Goal: Transaction & Acquisition: Obtain resource

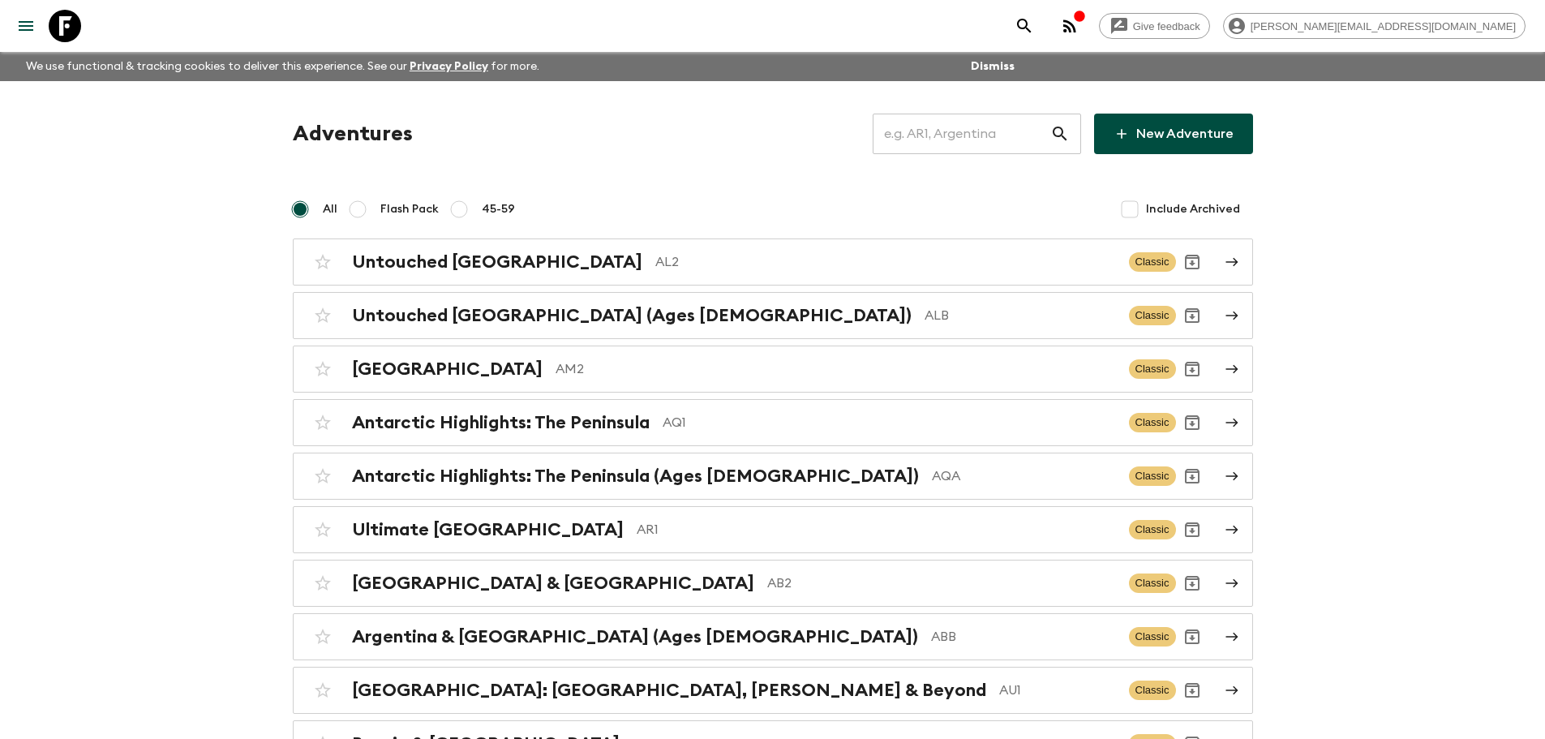
click at [944, 139] on input "text" at bounding box center [961, 133] width 178 height 45
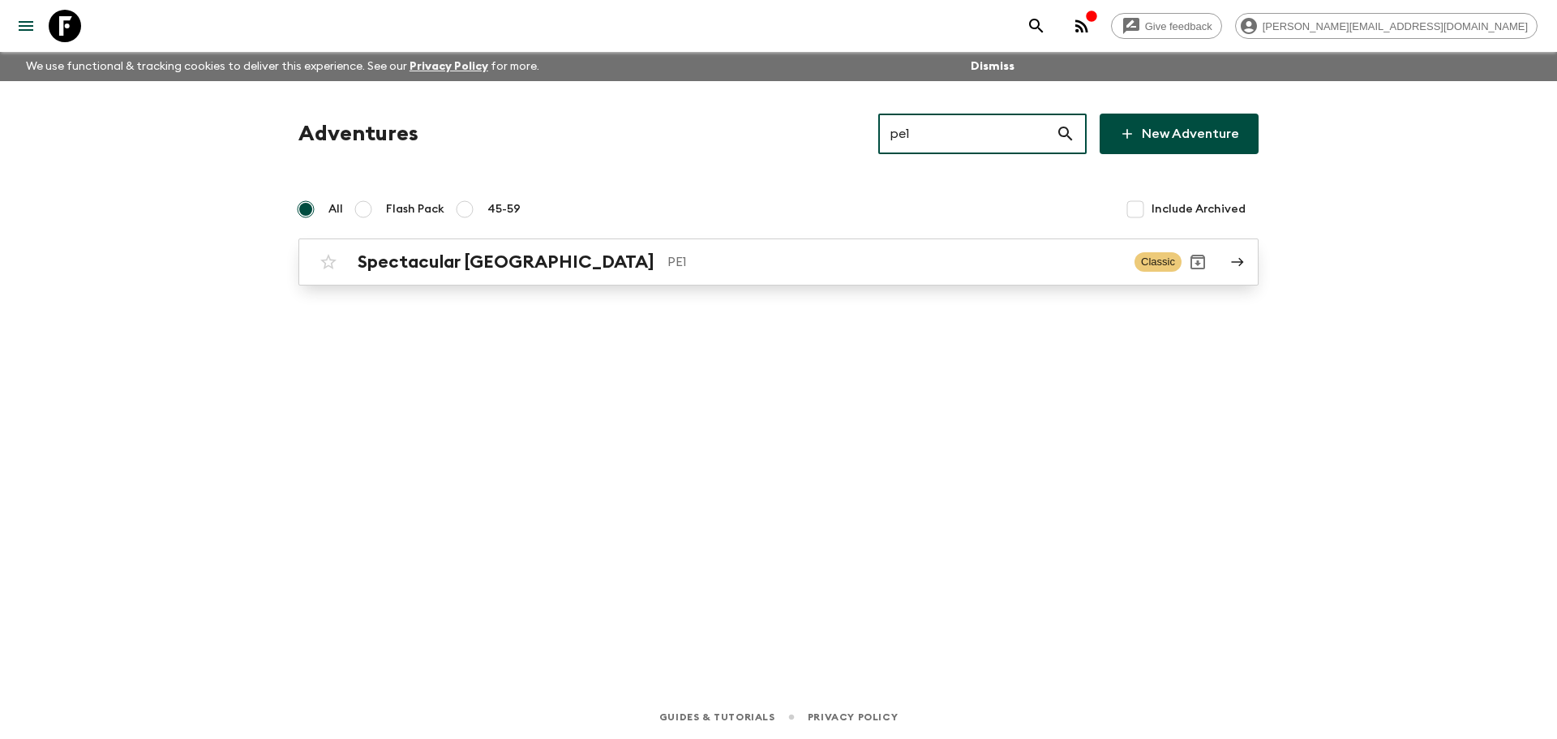
type input "pe1"
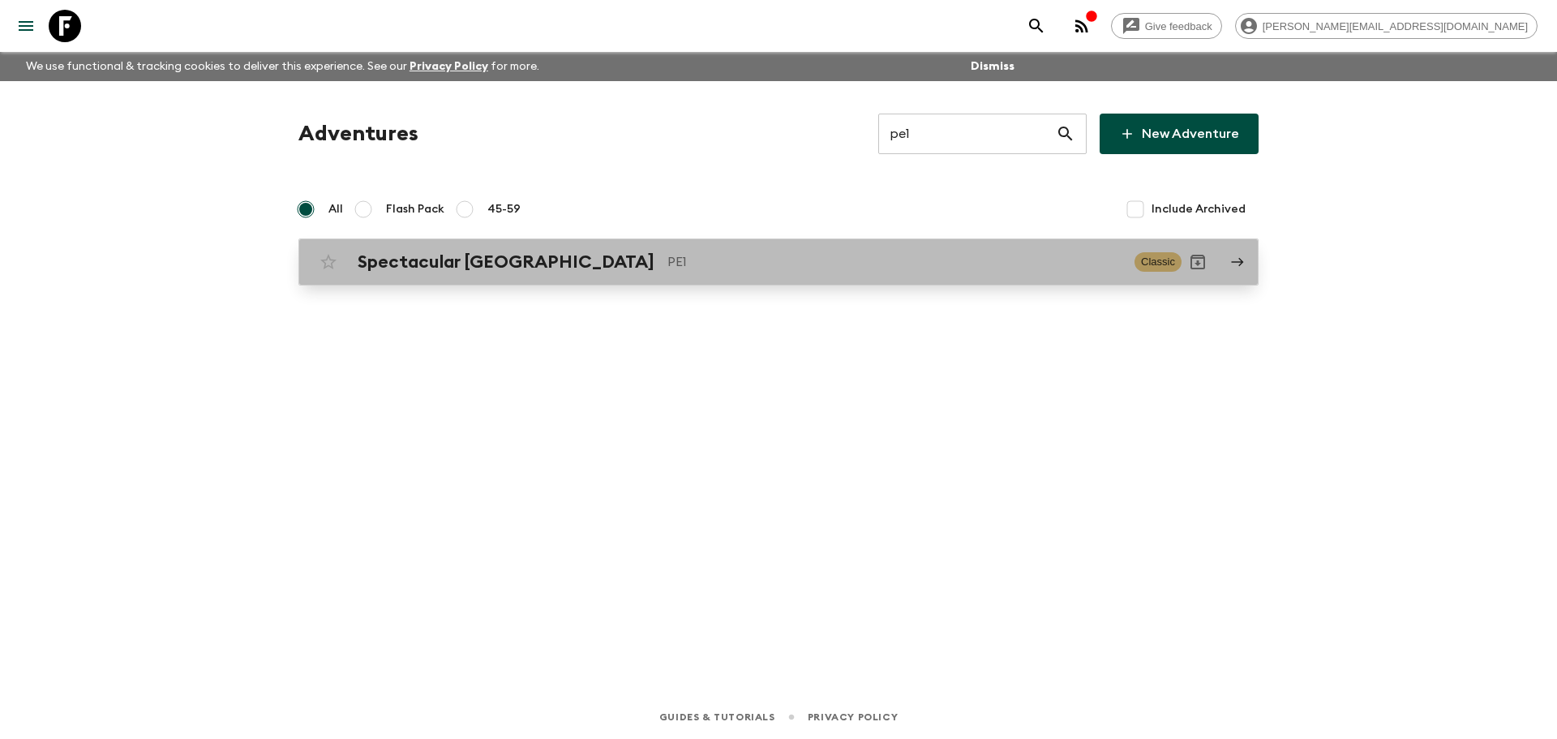
click at [863, 281] on link "Spectacular Peru PE1 Classic" at bounding box center [778, 261] width 960 height 47
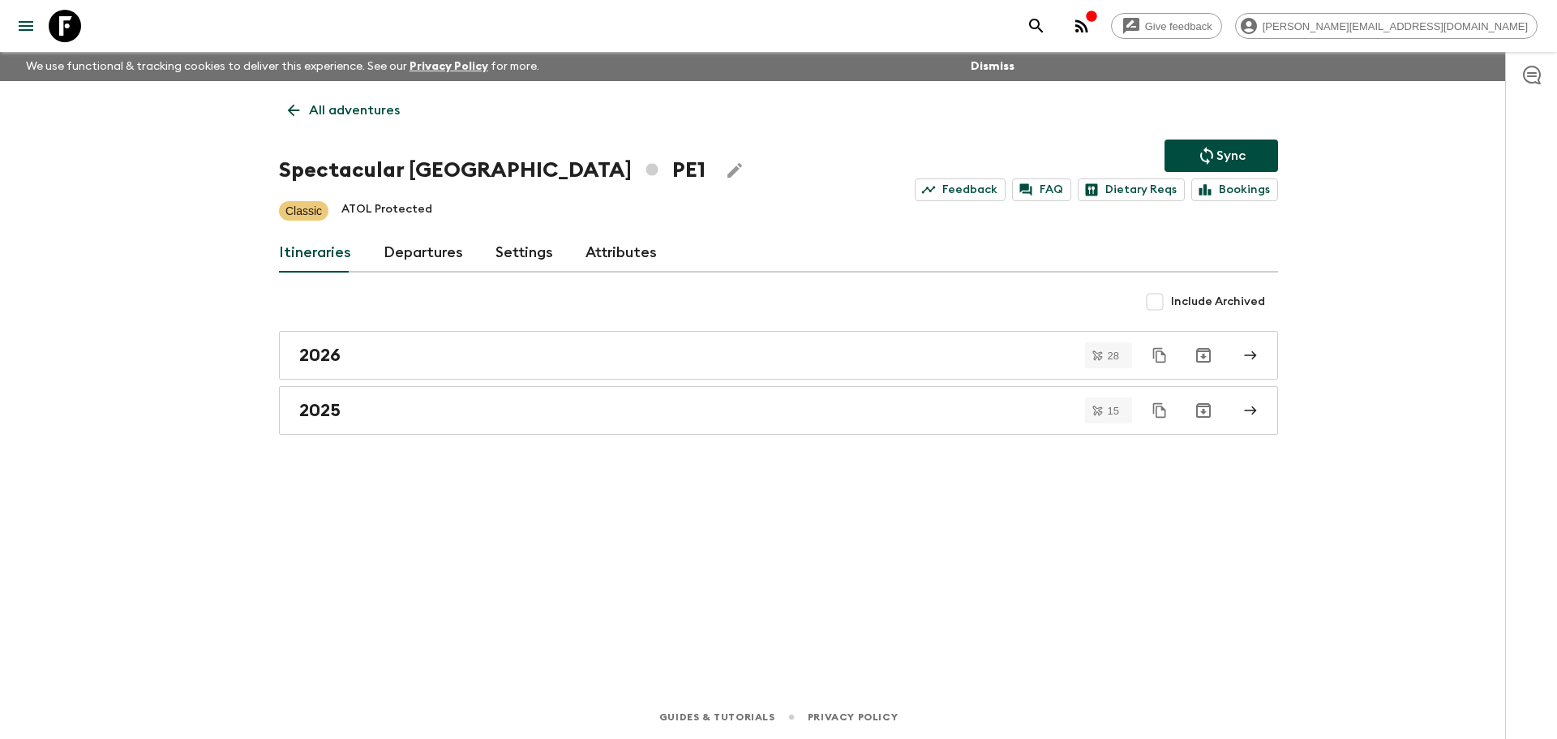
click at [407, 261] on link "Departures" at bounding box center [423, 253] width 79 height 39
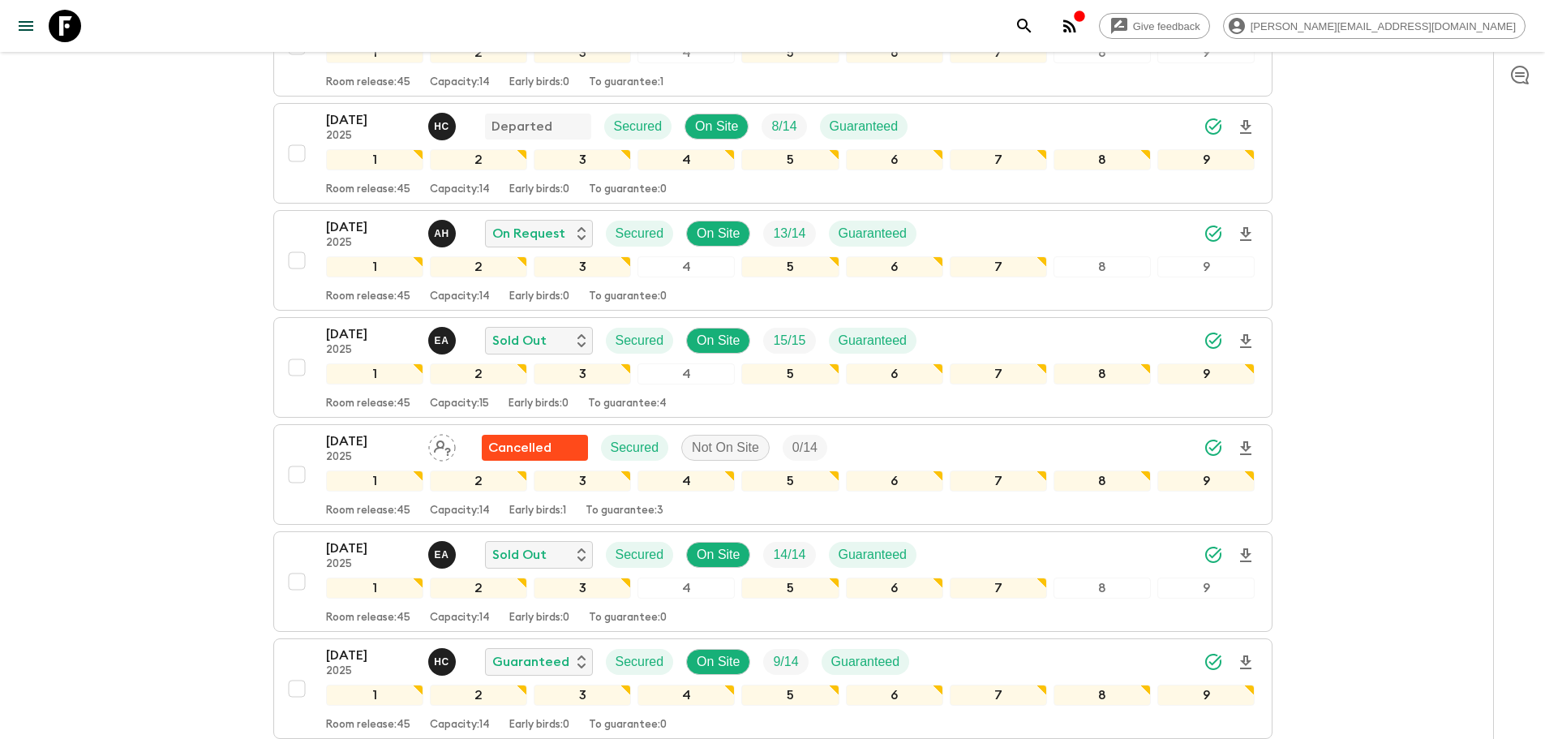
scroll to position [499, 0]
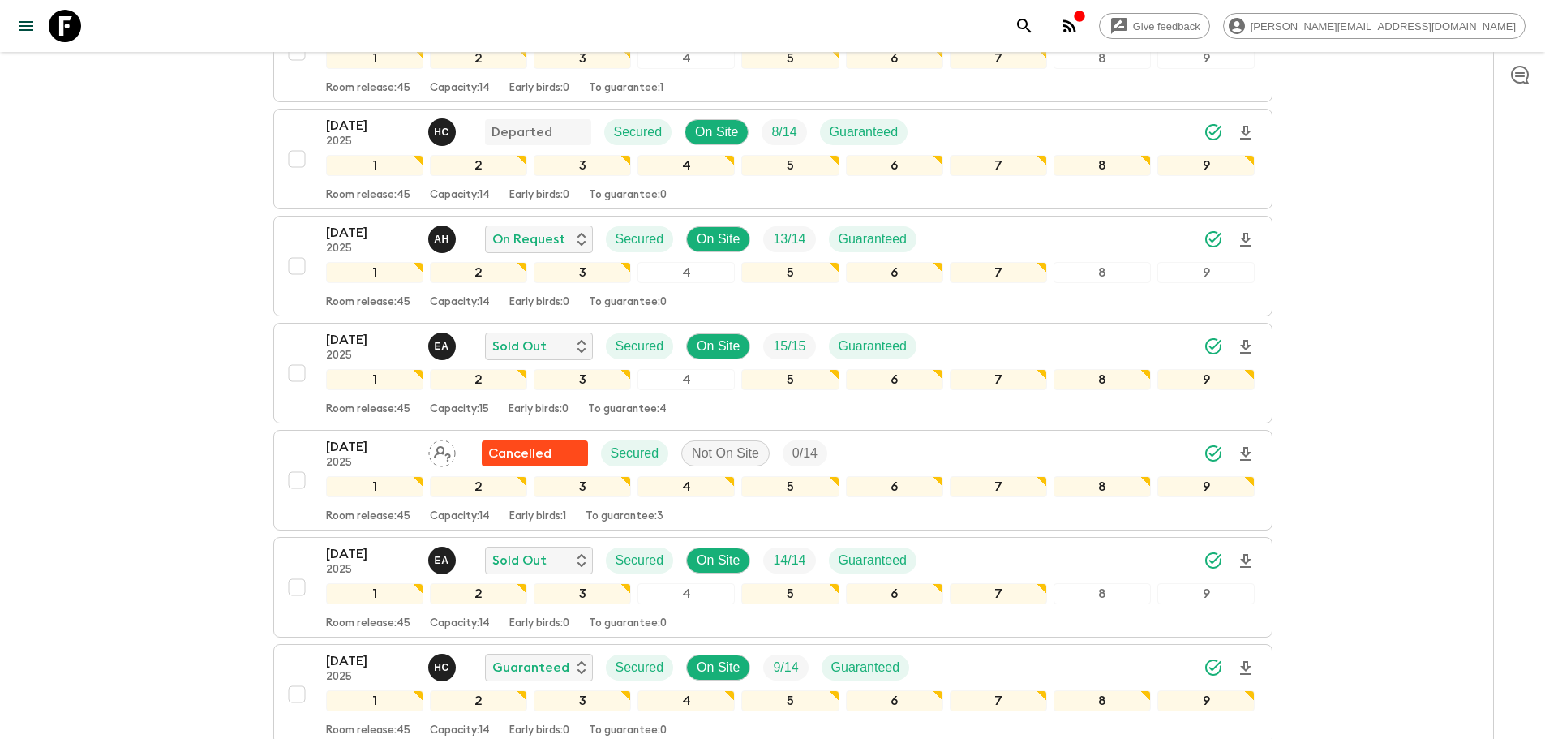
click at [90, 35] on div "Give feedback megan.p@flashpack.com" at bounding box center [772, 26] width 1545 height 52
click at [73, 31] on icon at bounding box center [65, 26] width 32 height 32
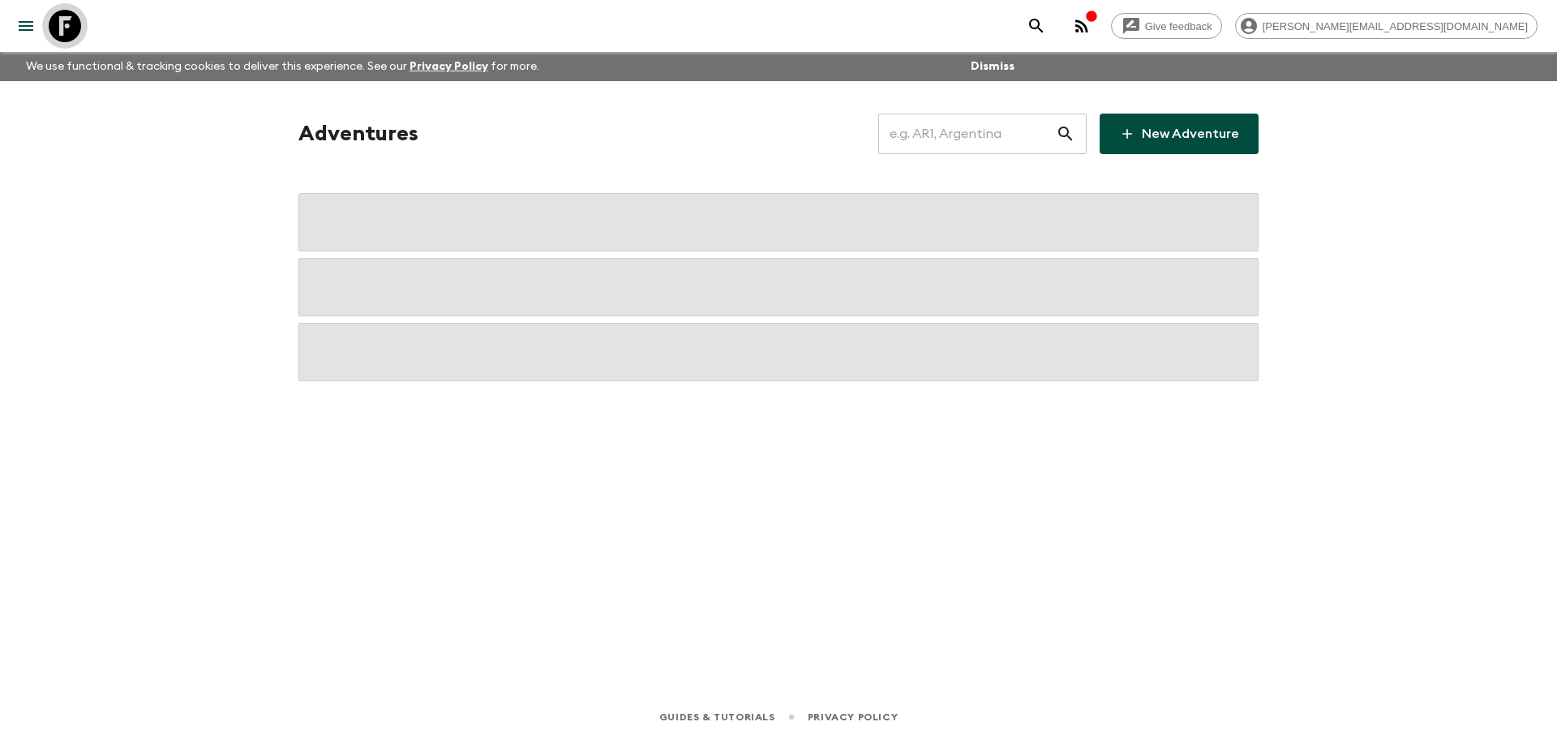
click at [73, 31] on icon at bounding box center [65, 26] width 32 height 32
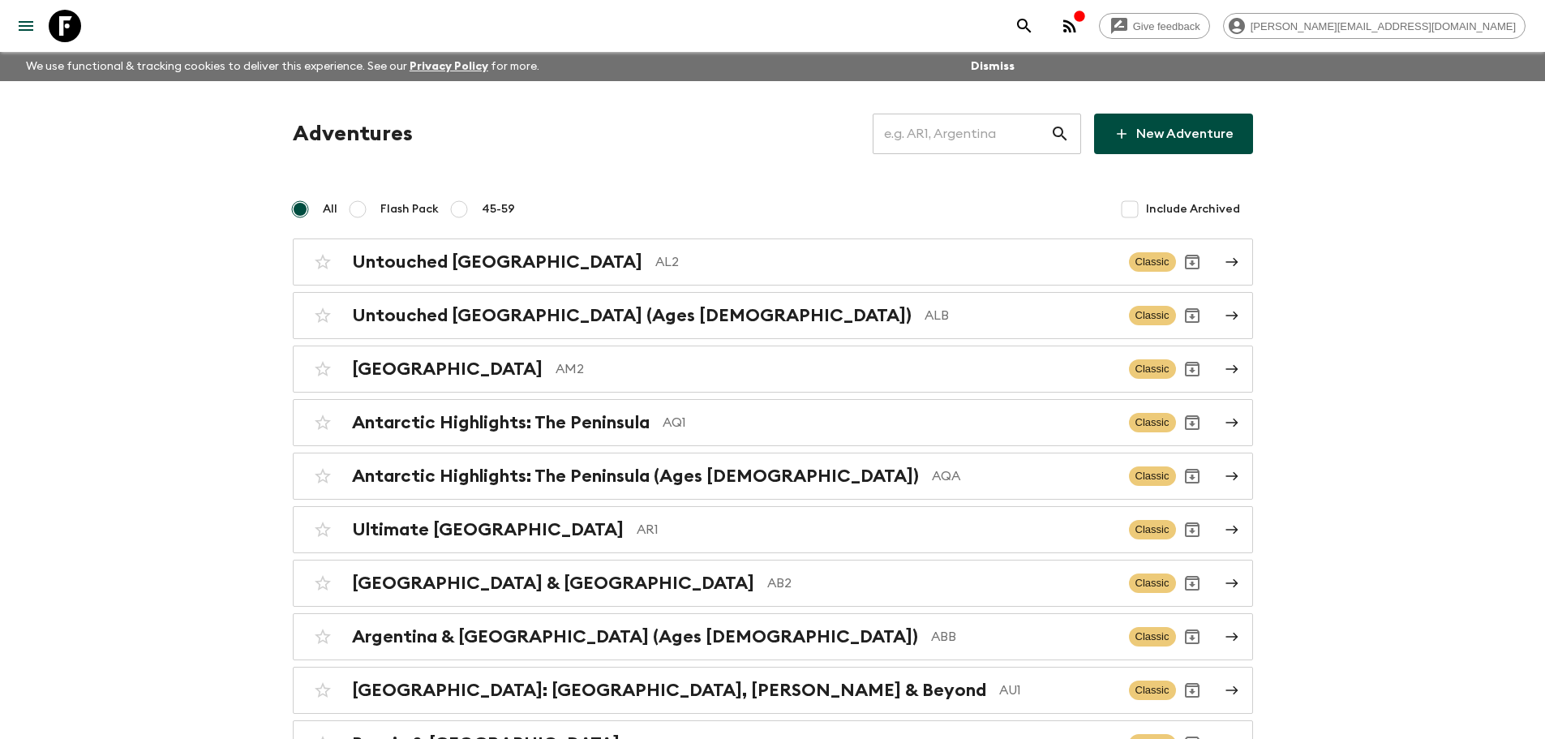
click at [942, 140] on input "text" at bounding box center [961, 133] width 178 height 45
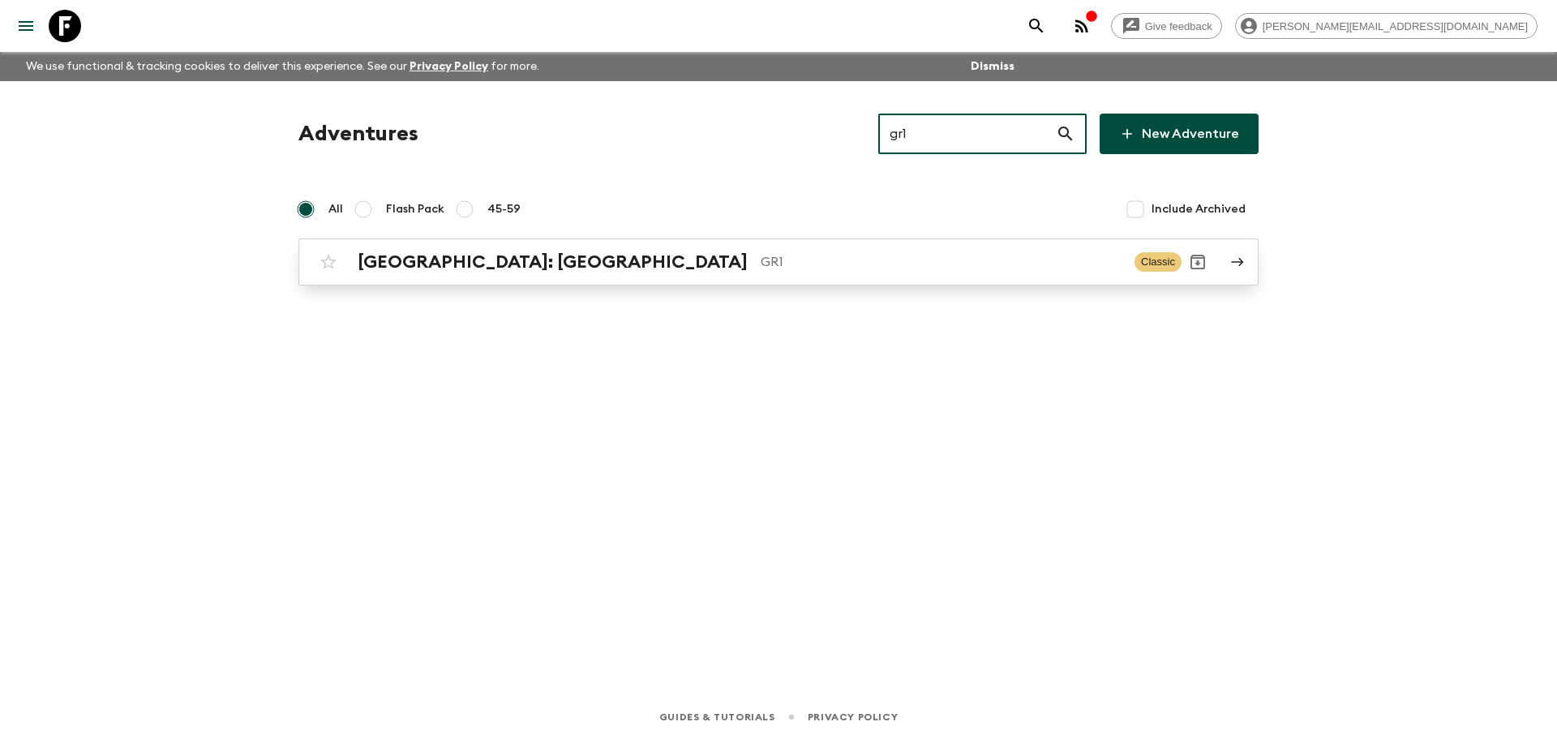
type input "gr1"
click at [863, 261] on p "GR1" at bounding box center [941, 261] width 361 height 19
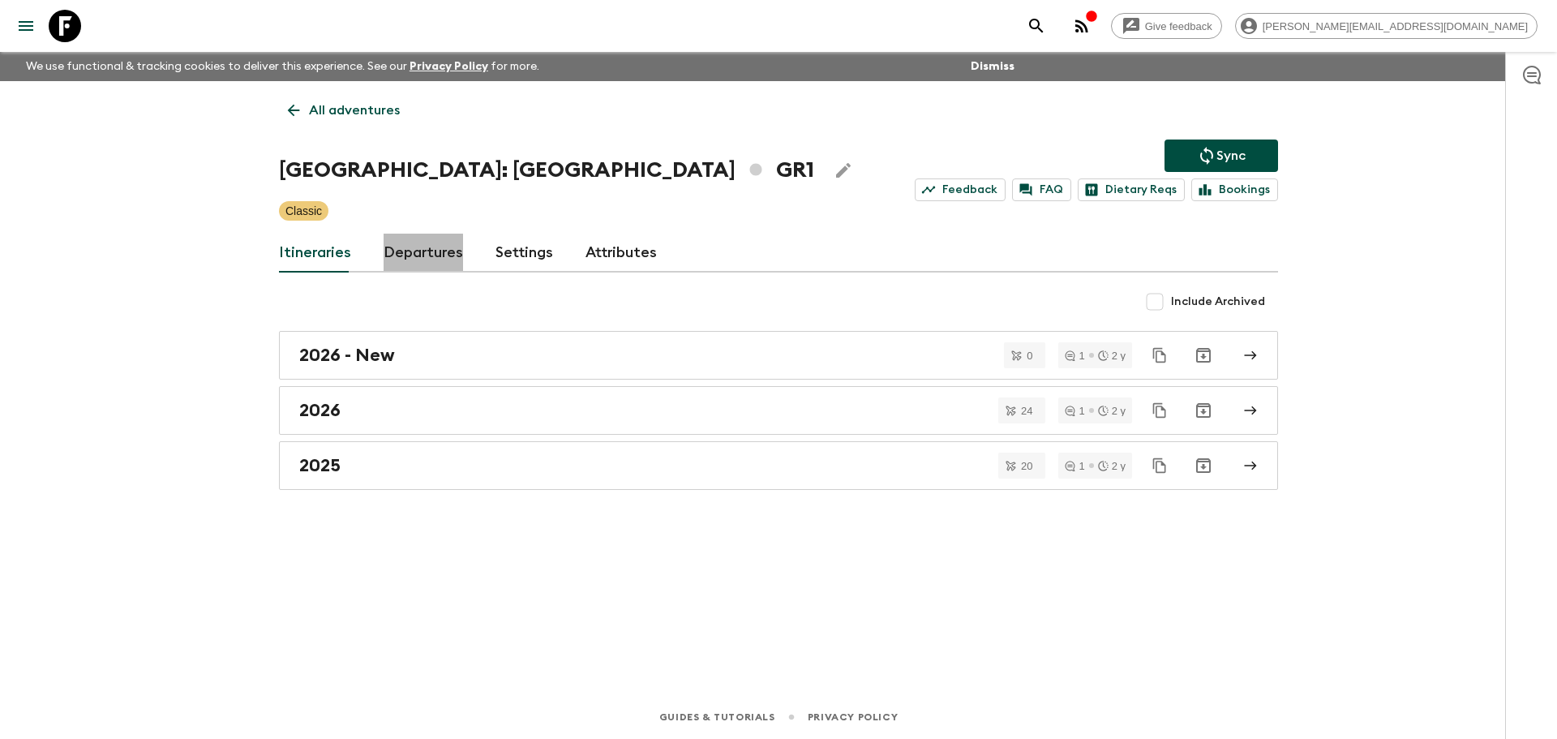
click at [391, 263] on link "Departures" at bounding box center [423, 253] width 79 height 39
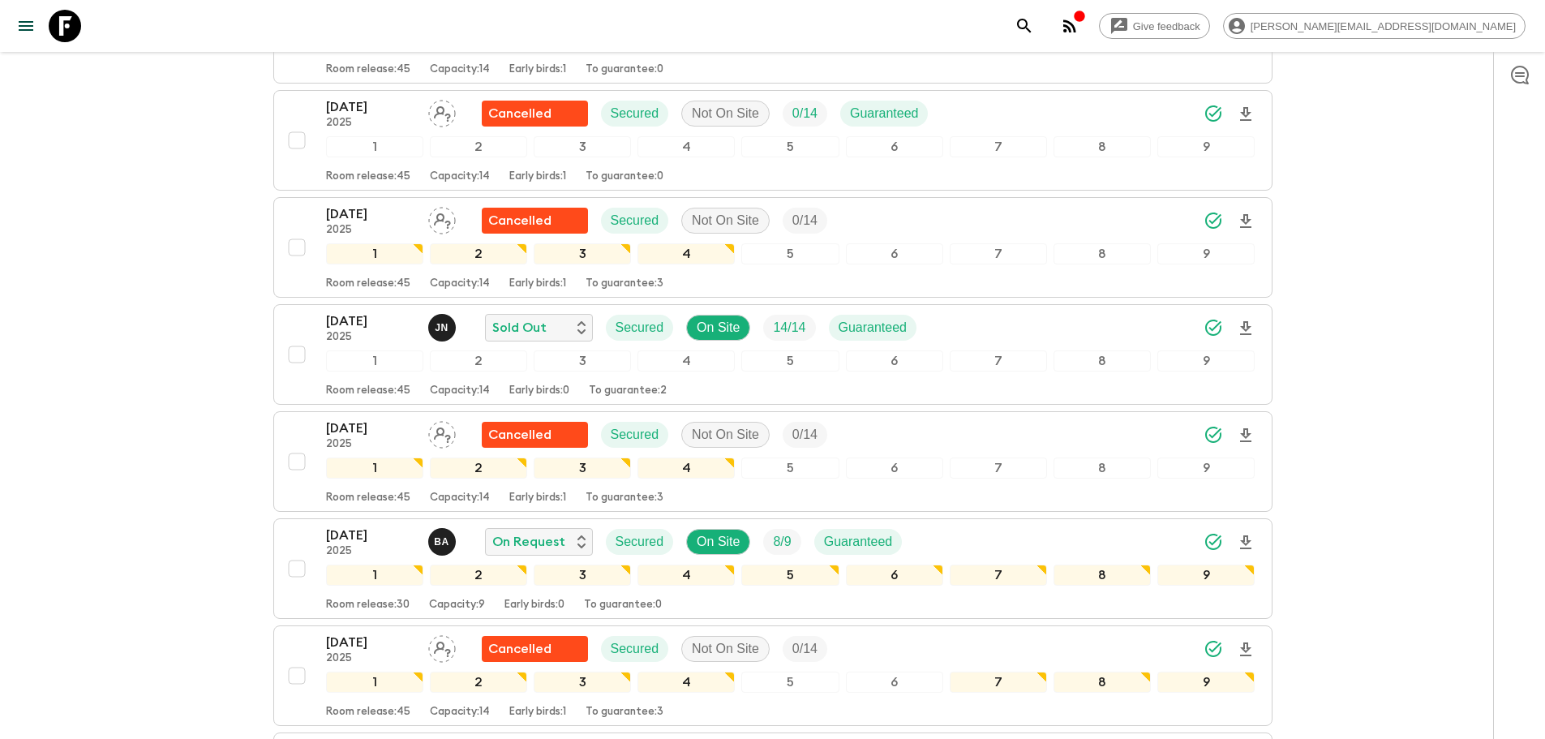
scroll to position [833, 0]
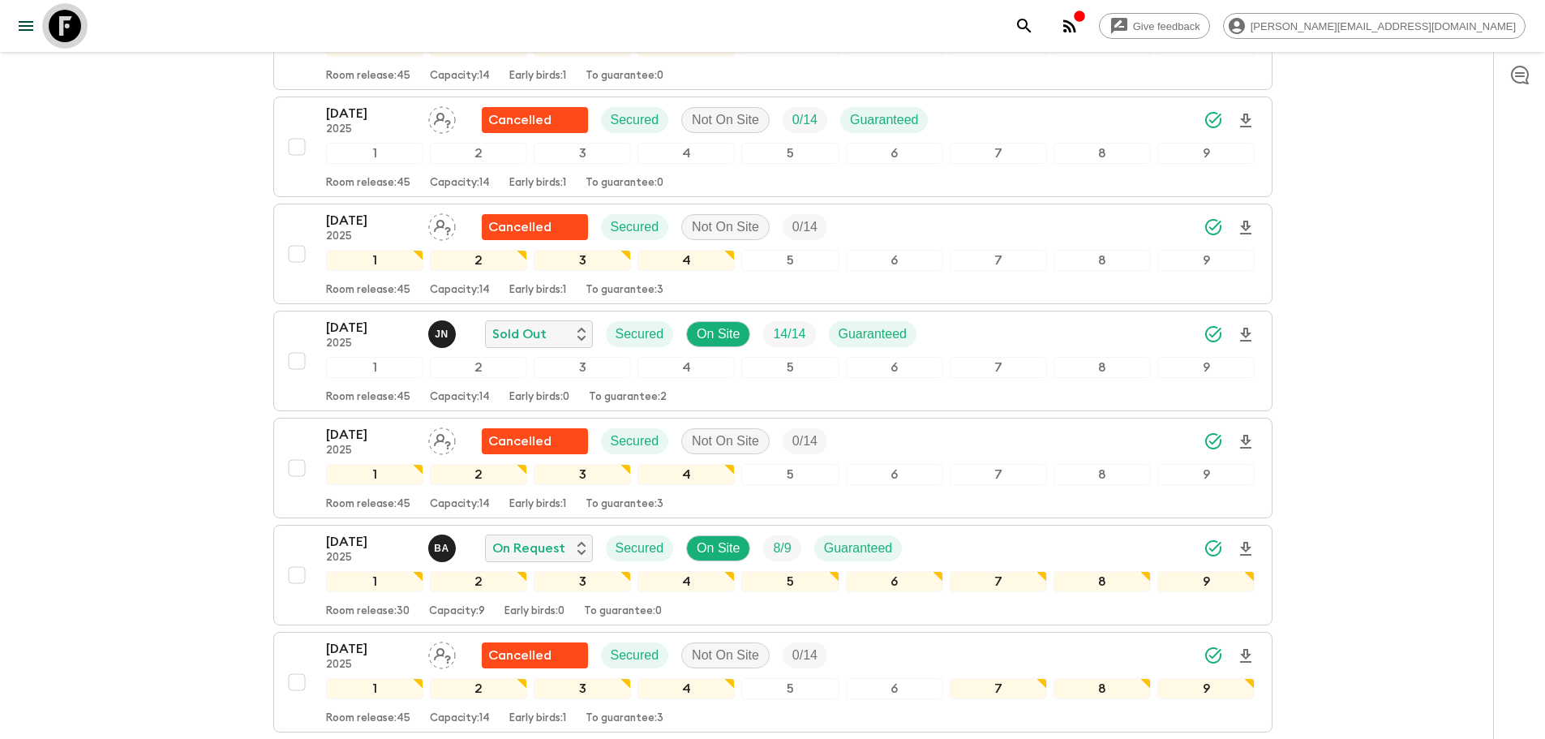
click at [54, 38] on icon at bounding box center [65, 26] width 32 height 32
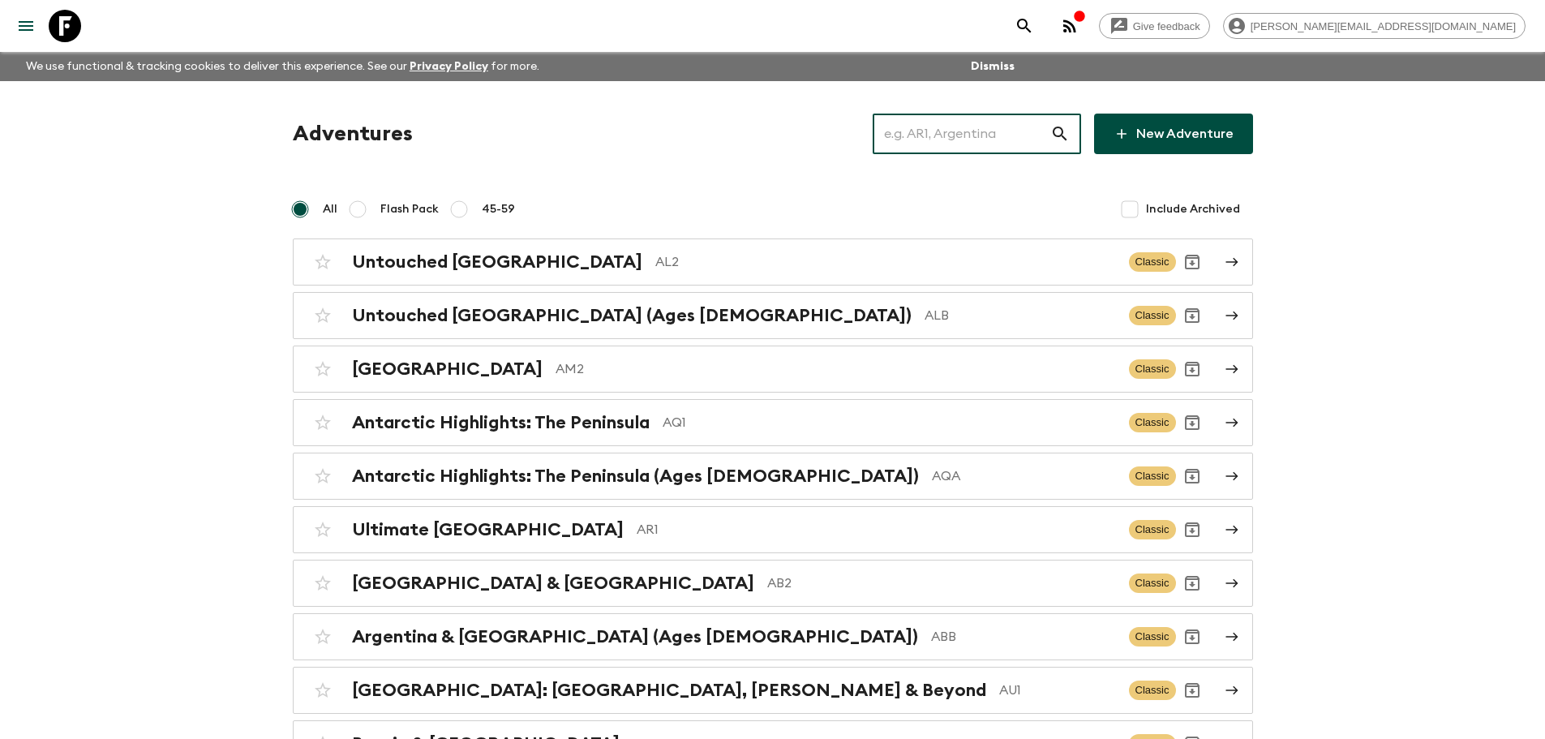
click at [974, 153] on input "text" at bounding box center [961, 133] width 178 height 45
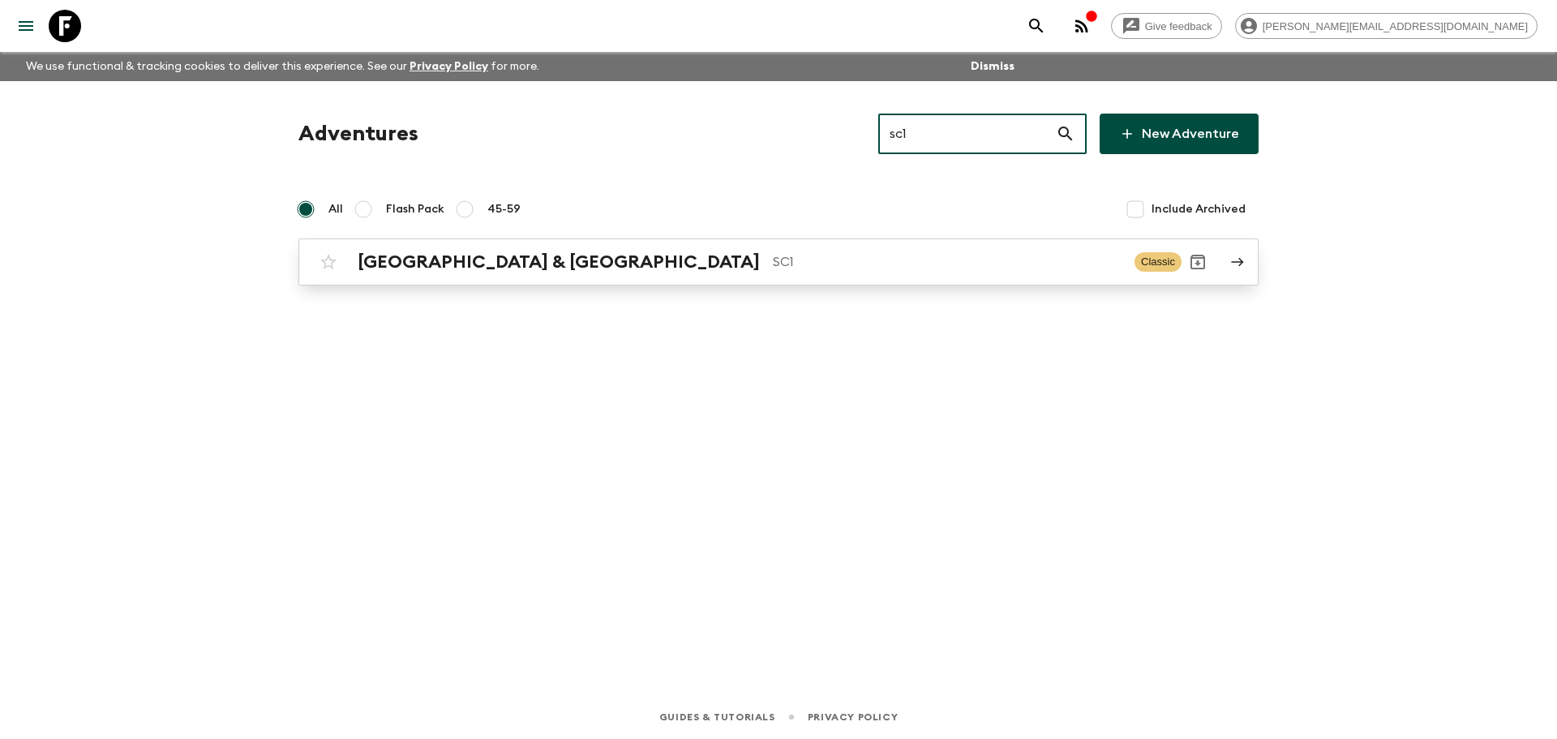
type input "sc1"
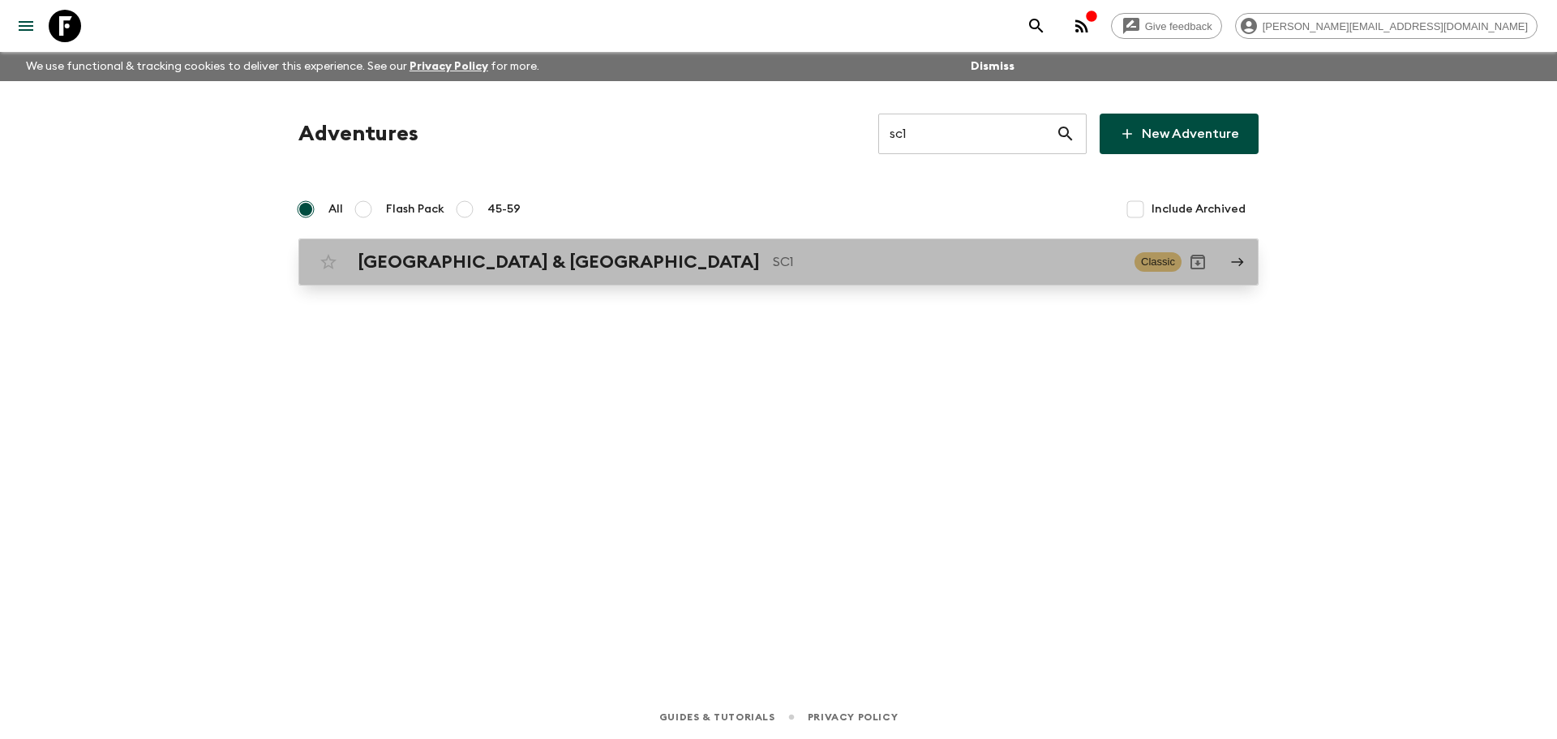
click at [911, 255] on p "SC1" at bounding box center [947, 261] width 349 height 19
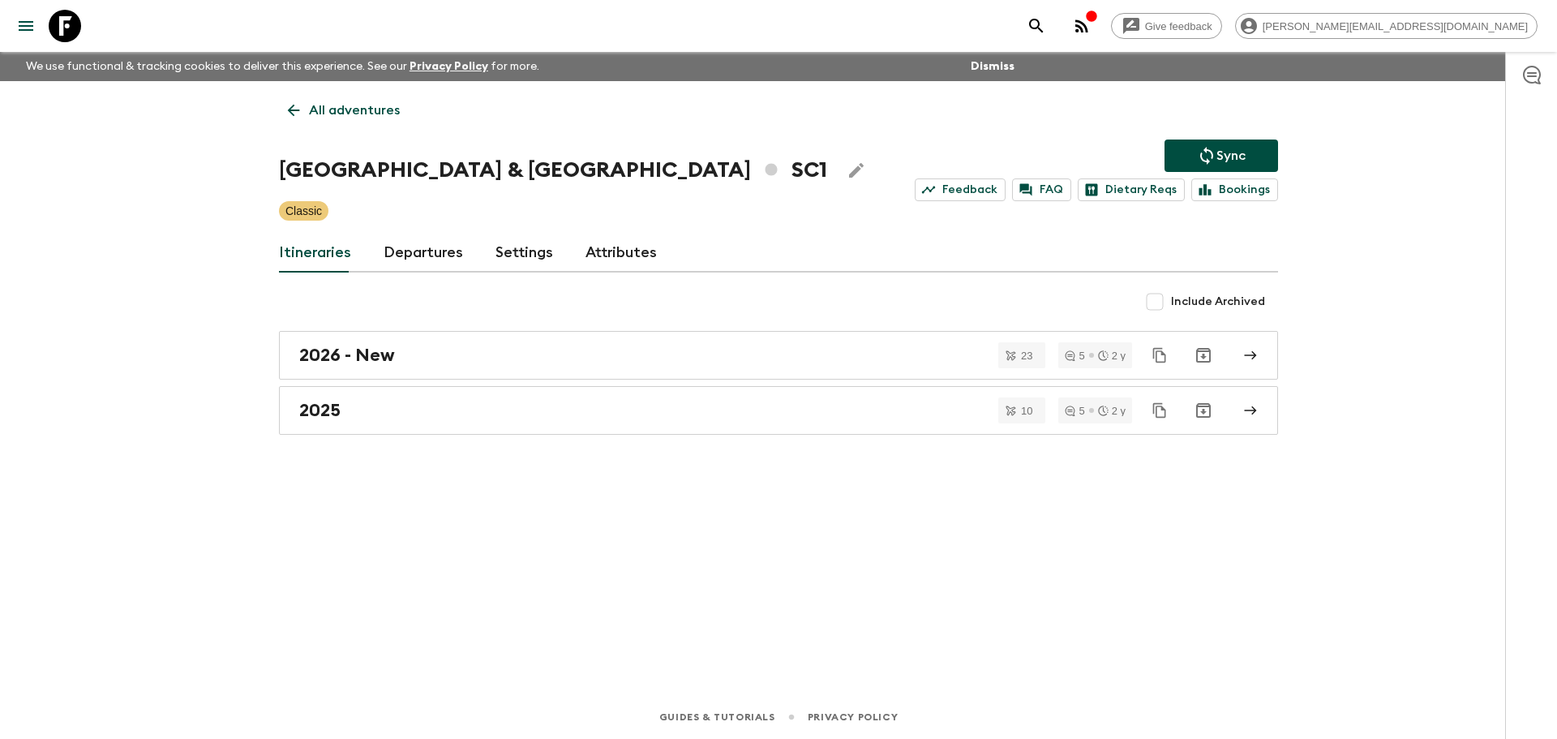
click at [441, 258] on link "Departures" at bounding box center [423, 253] width 79 height 39
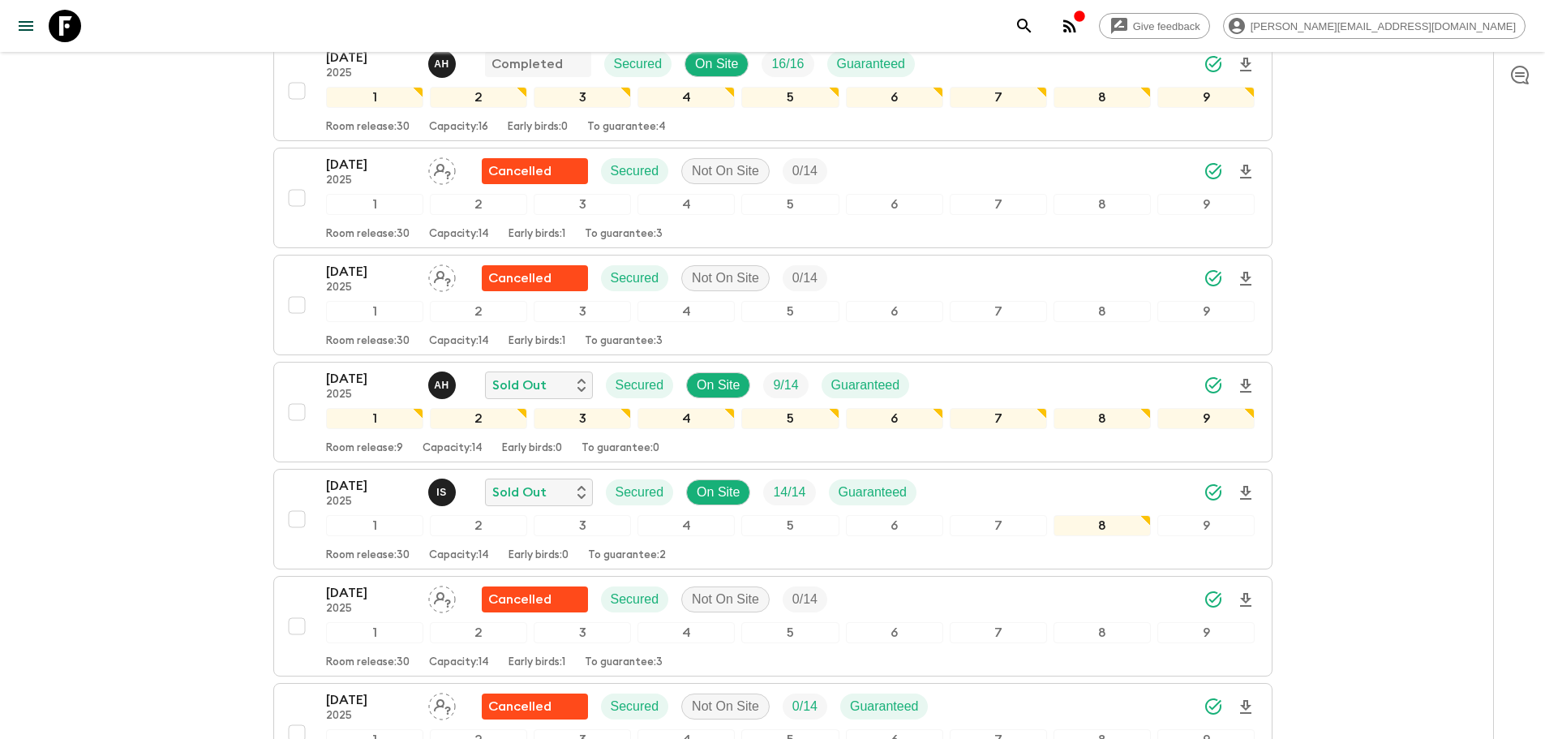
scroll to position [1430, 0]
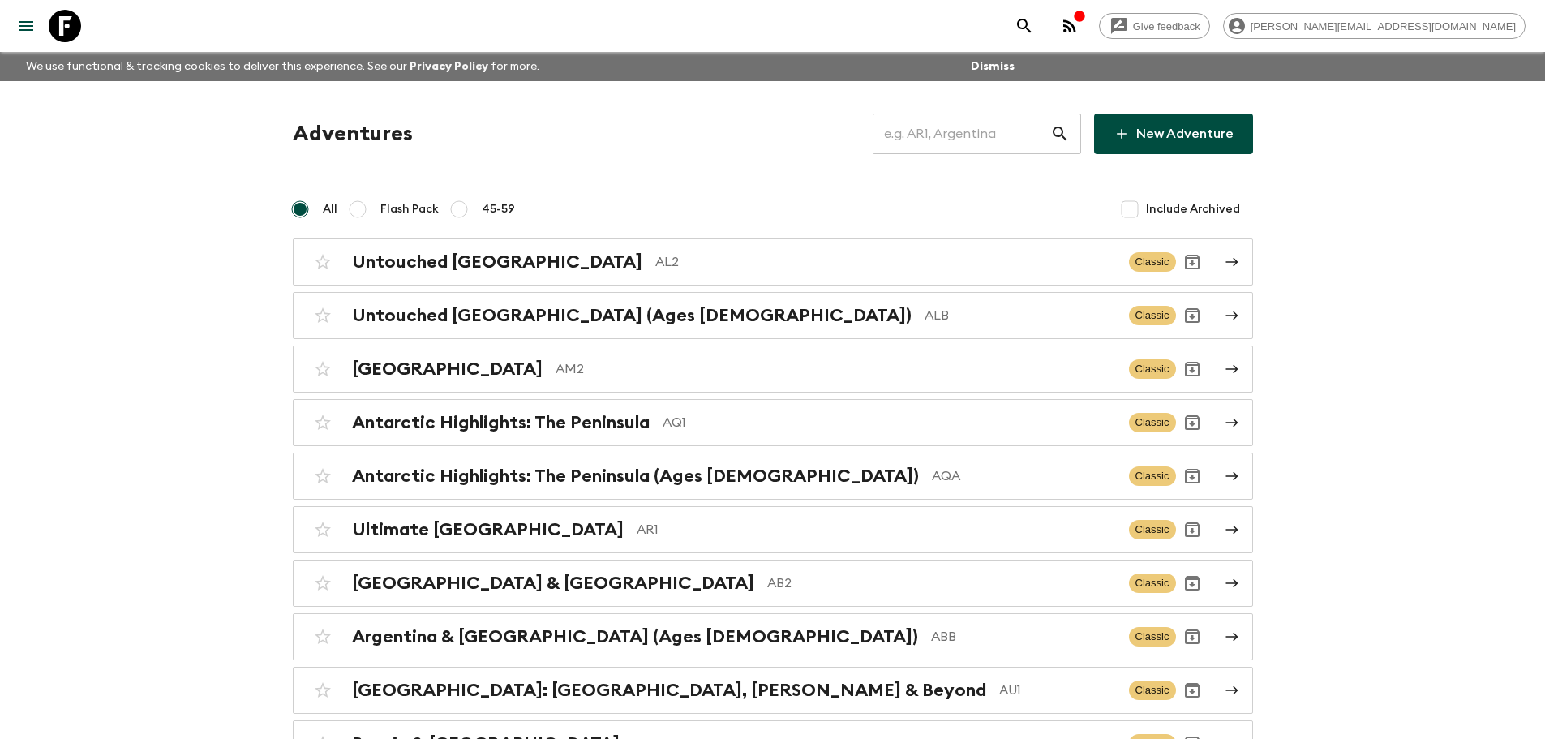
click at [939, 138] on input "text" at bounding box center [961, 133] width 178 height 45
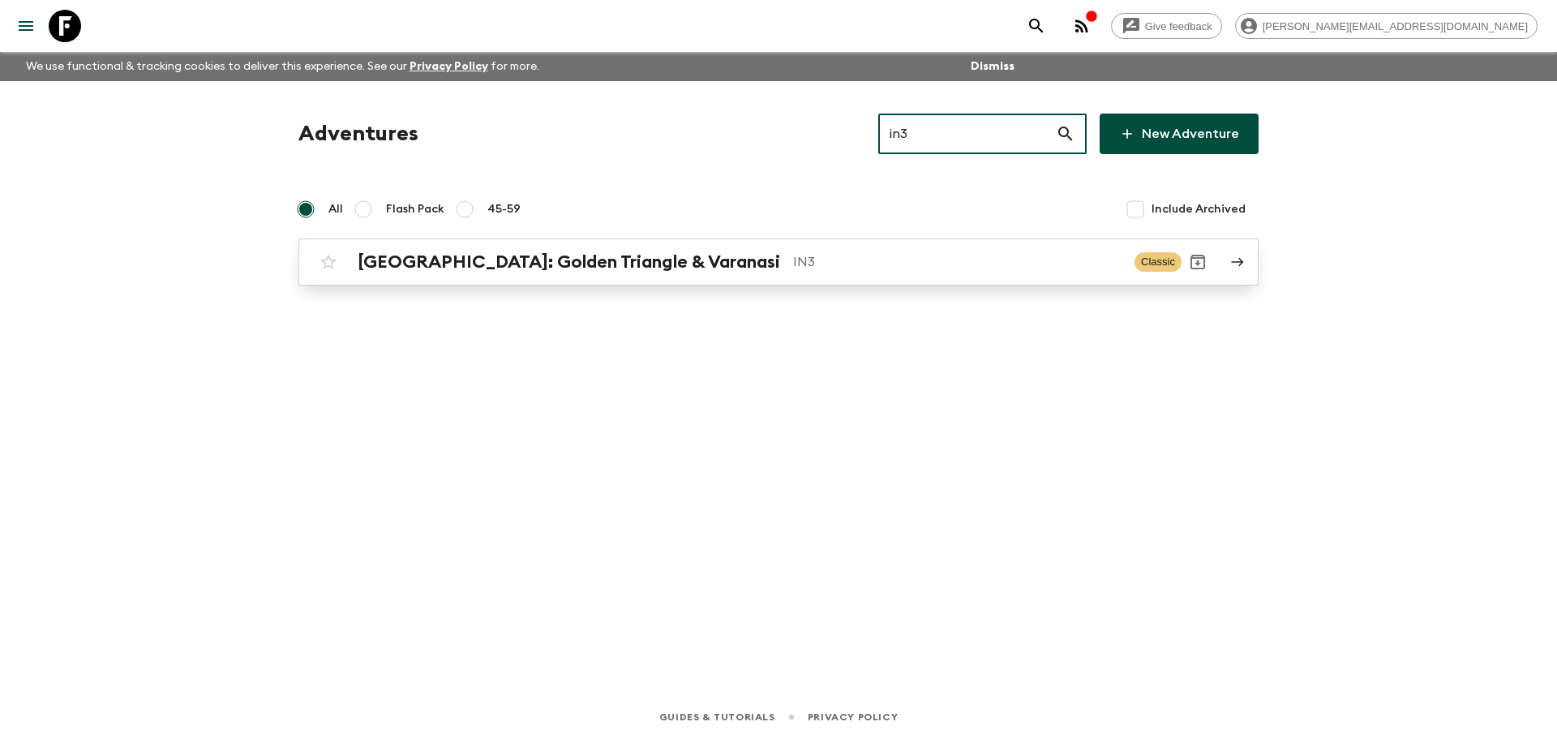
type input "in3"
click at [864, 258] on p "IN3" at bounding box center [957, 261] width 328 height 19
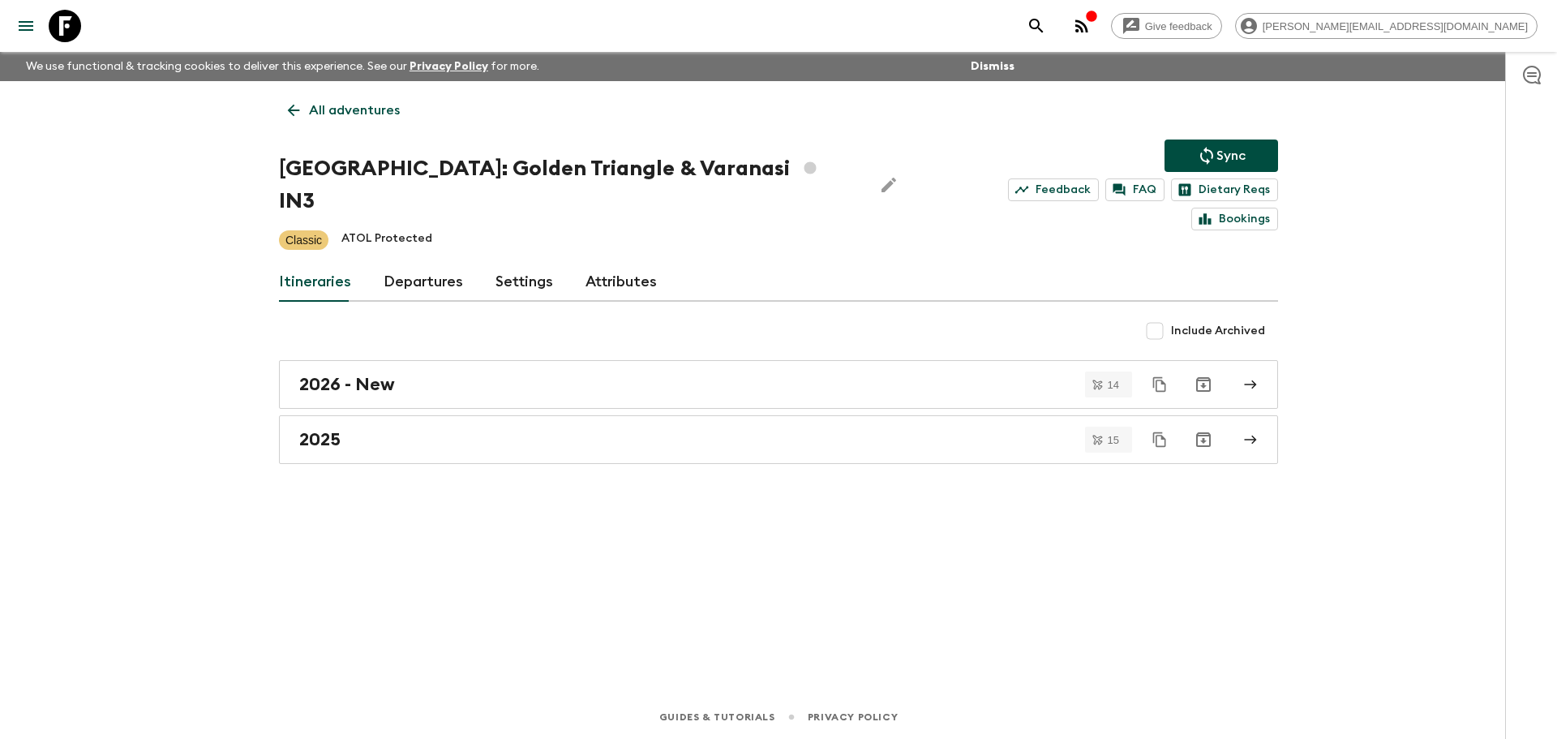
click at [446, 263] on link "Departures" at bounding box center [423, 282] width 79 height 39
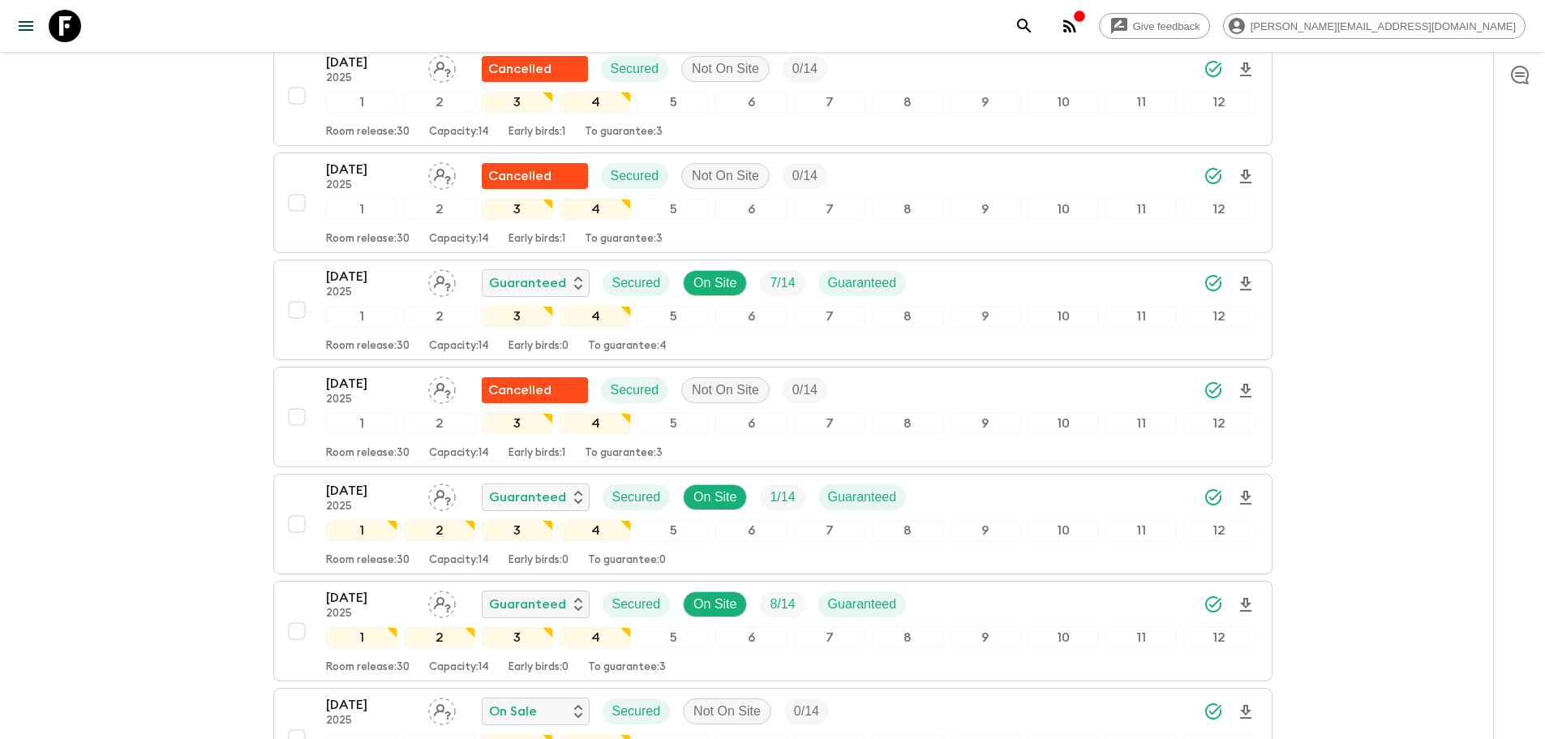
scroll to position [687, 0]
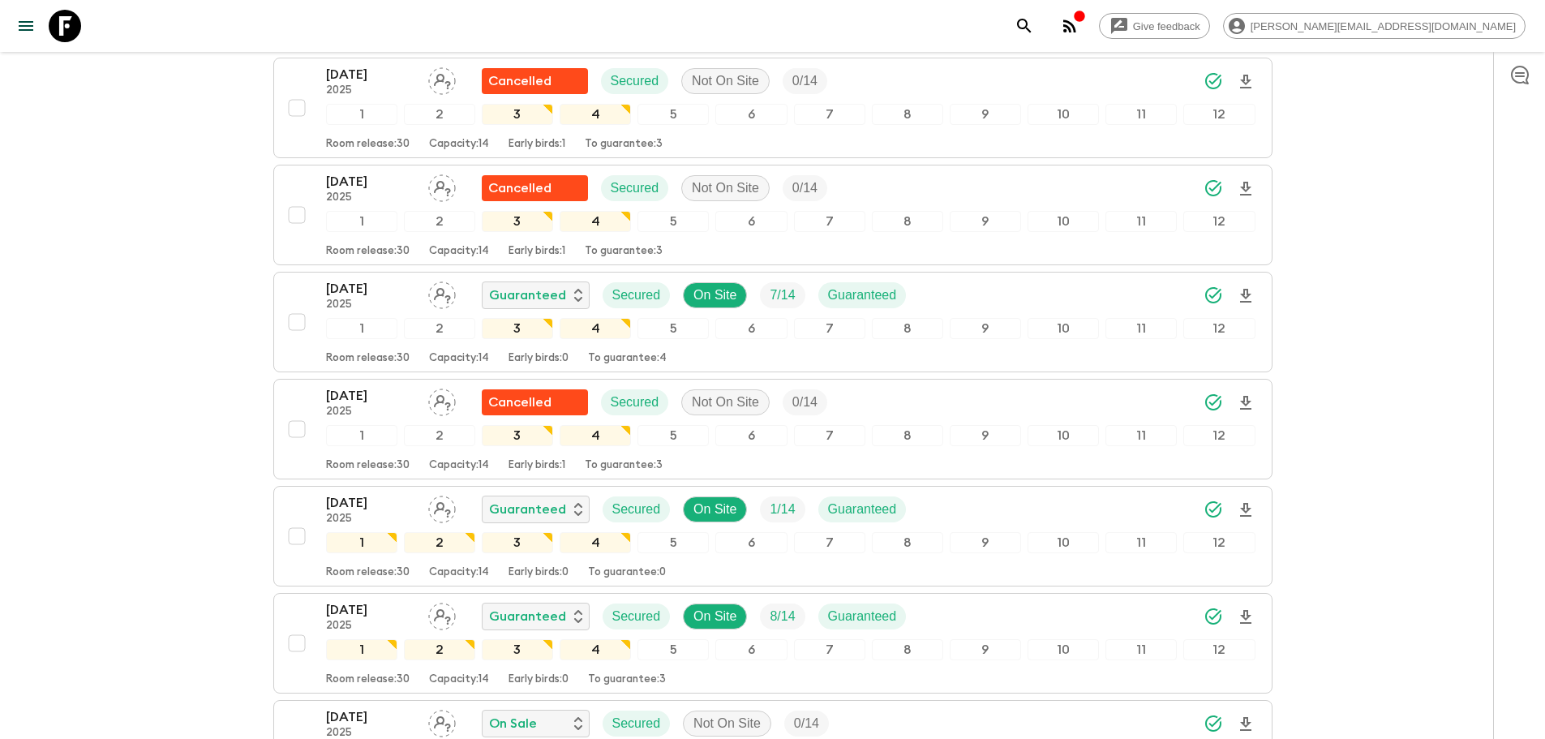
click at [76, 19] on icon at bounding box center [65, 26] width 32 height 32
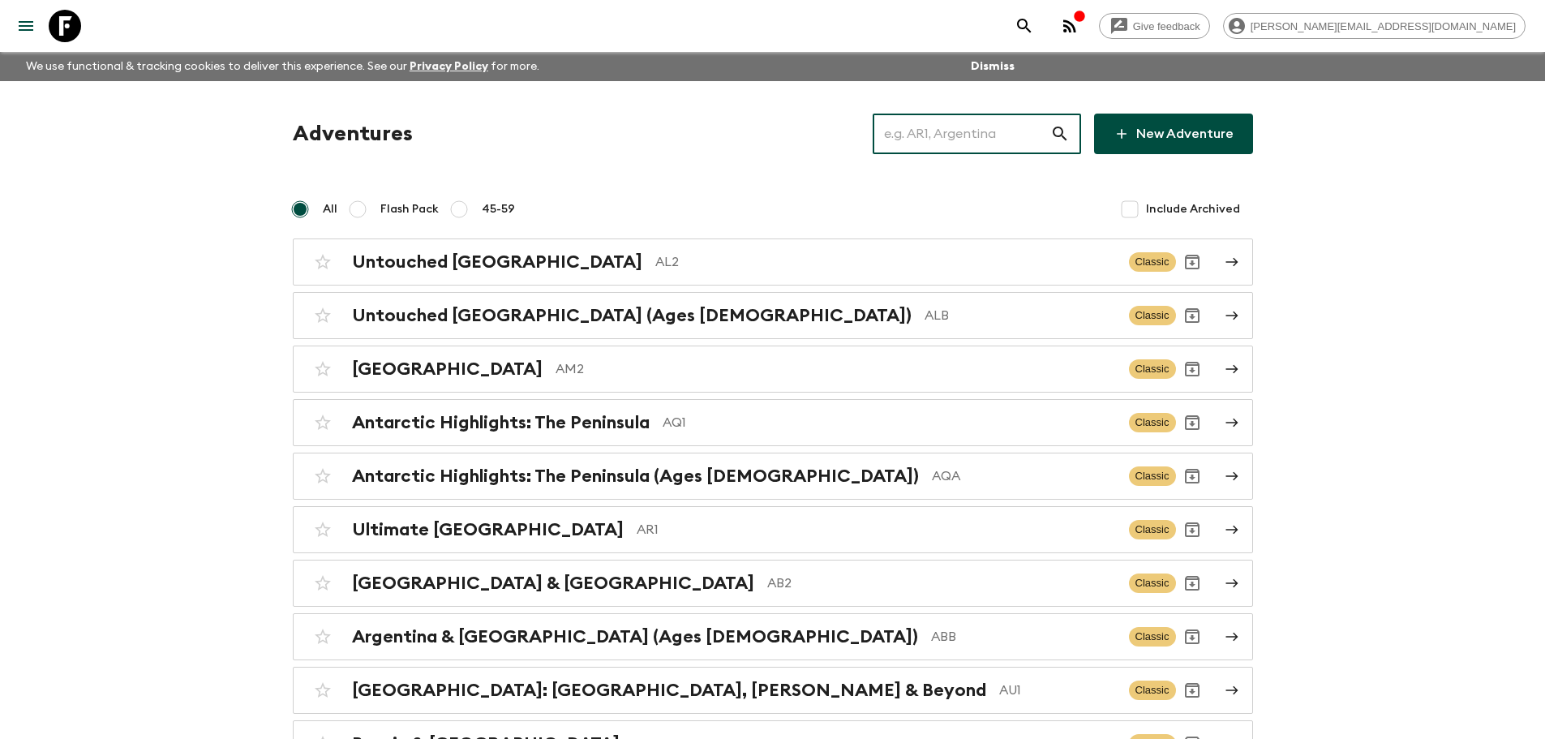
click at [955, 140] on input "text" at bounding box center [961, 133] width 178 height 45
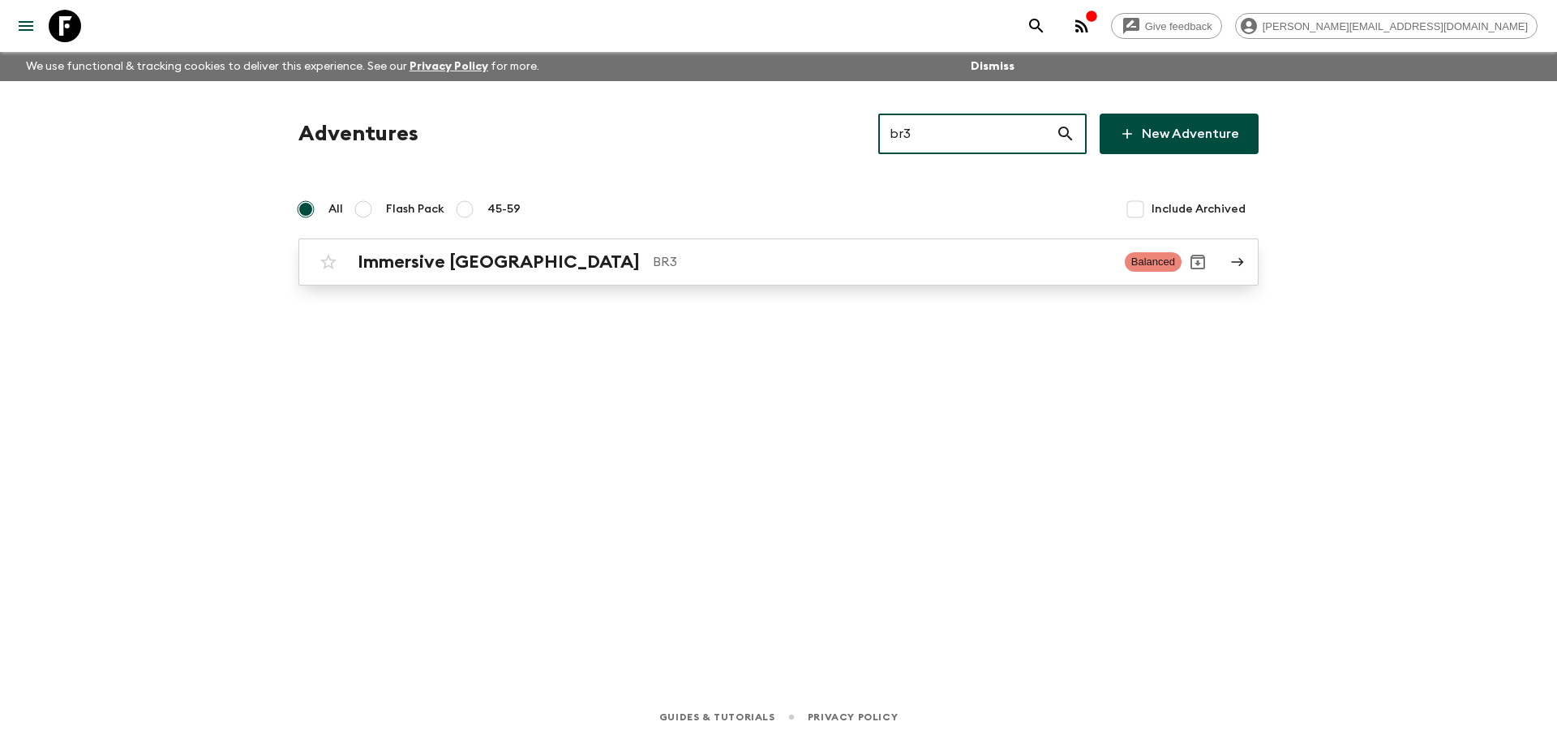
type input "br3"
click at [814, 279] on link "Immersive [GEOGRAPHIC_DATA] BR3 Balanced" at bounding box center [778, 261] width 960 height 47
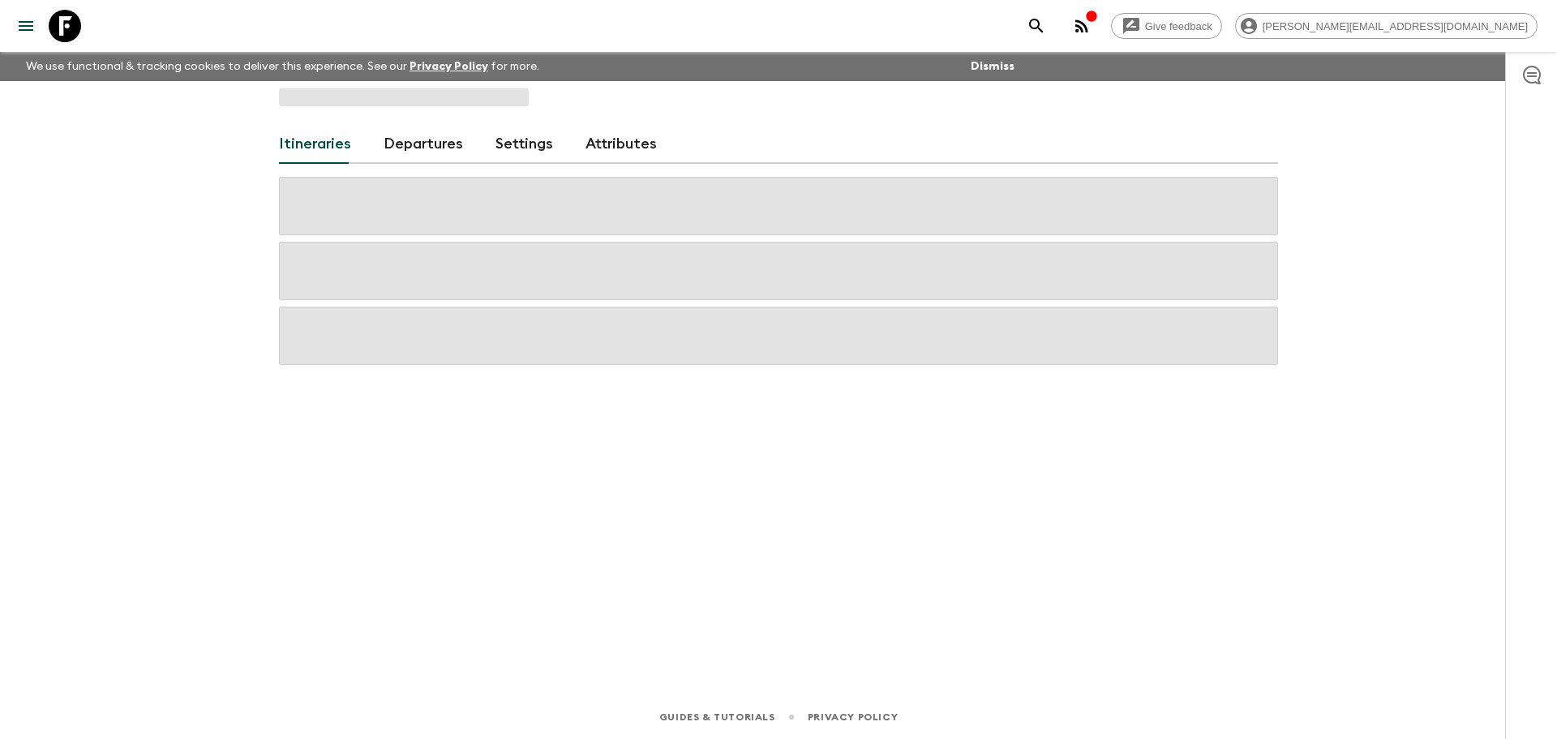
click at [435, 152] on link "Departures" at bounding box center [423, 144] width 79 height 39
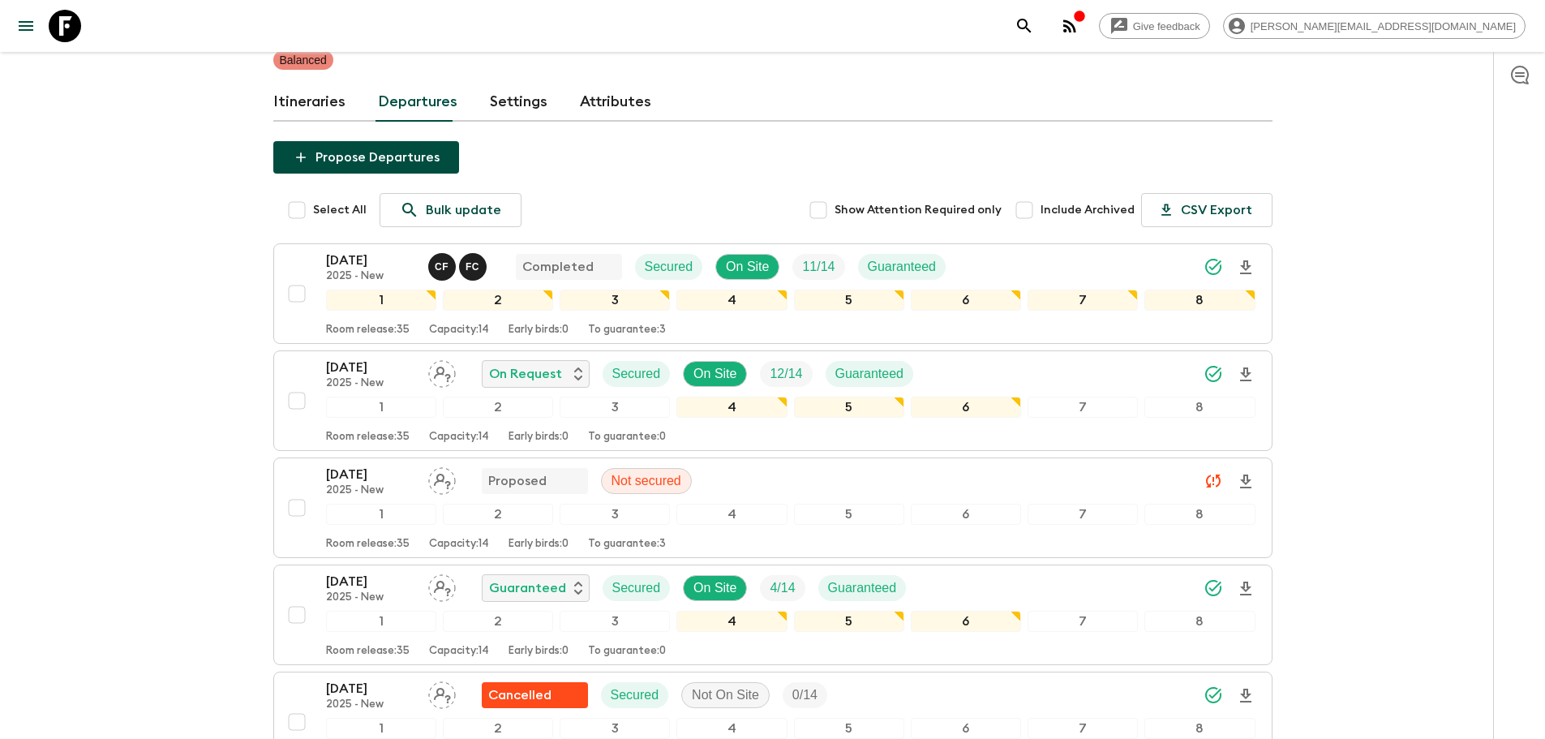
scroll to position [180, 0]
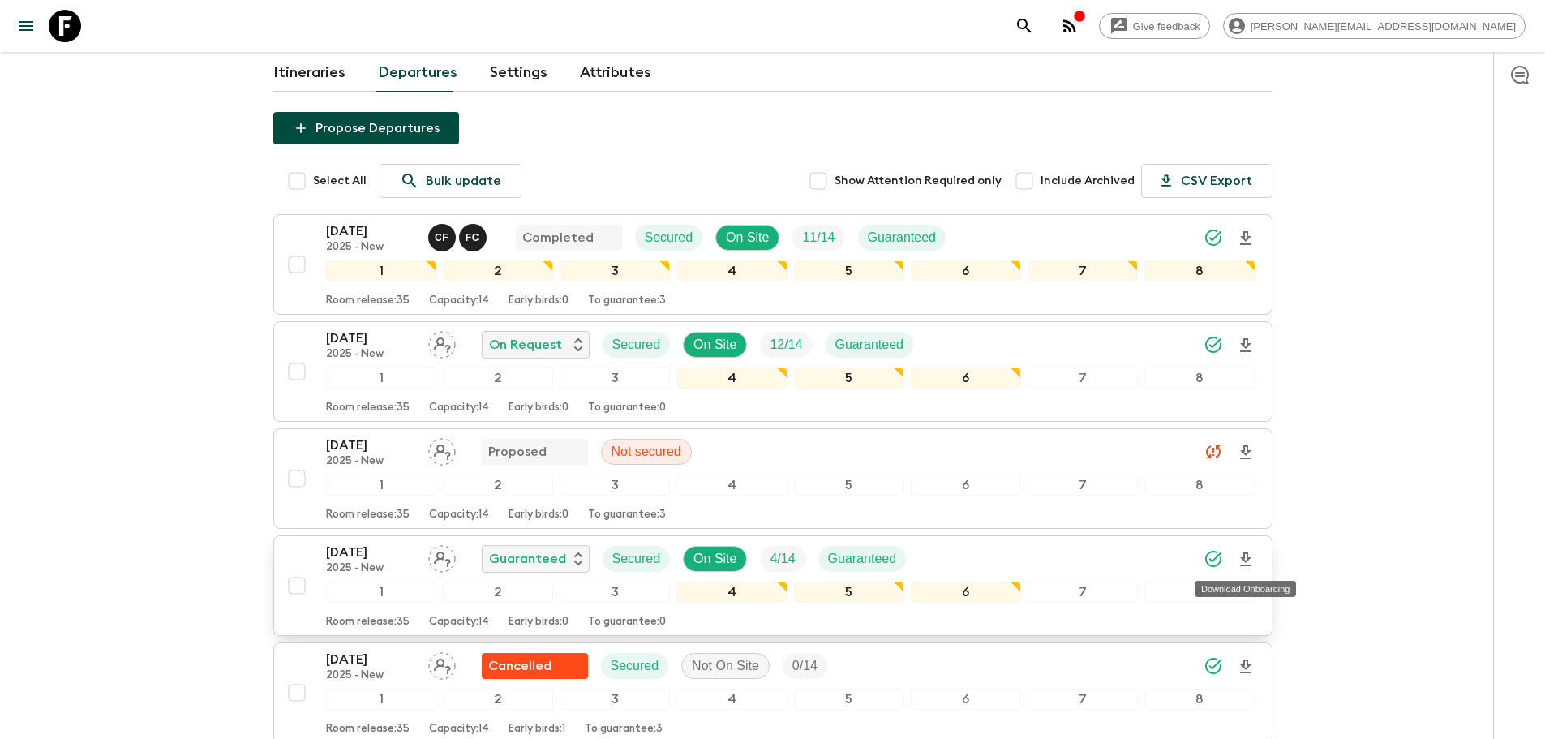
click at [1247, 556] on icon "Download Onboarding" at bounding box center [1245, 559] width 11 height 14
